Goal: Task Accomplishment & Management: Manage account settings

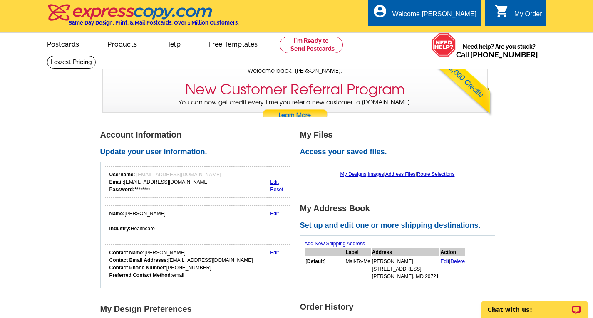
scroll to position [0, 0]
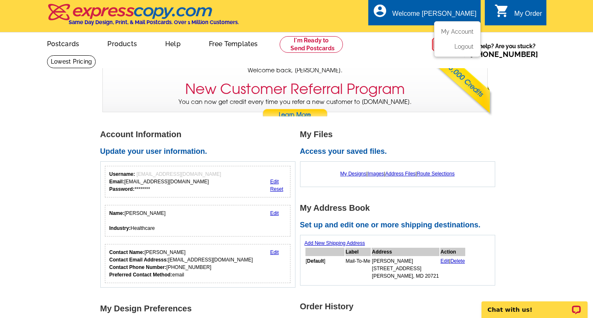
click at [459, 16] on div "Welcome [PERSON_NAME]" at bounding box center [435, 16] width 84 height 12
click at [461, 32] on link "My Account" at bounding box center [456, 31] width 36 height 7
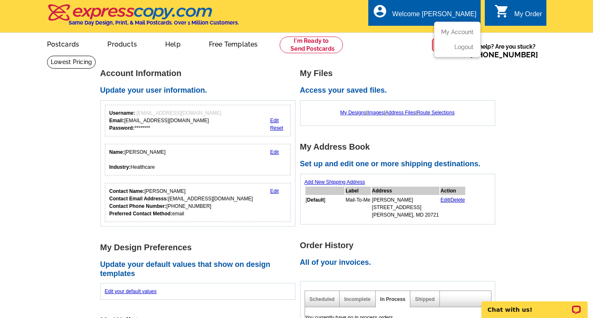
click at [468, 10] on div "Welcome [PERSON_NAME]" at bounding box center [435, 16] width 84 height 12
click at [456, 30] on link "My Account" at bounding box center [456, 31] width 36 height 7
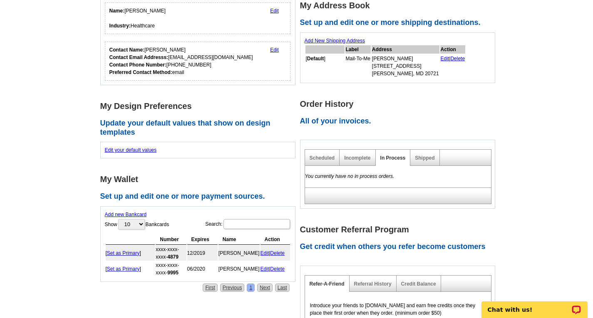
scroll to position [142, 0]
click at [424, 159] on link "Shipped" at bounding box center [425, 158] width 20 height 6
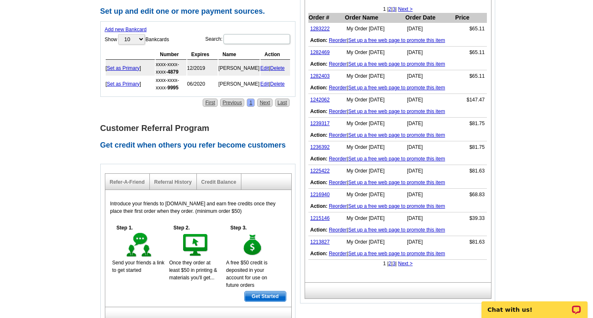
scroll to position [318, 0]
